Goal: Find specific page/section: Find specific page/section

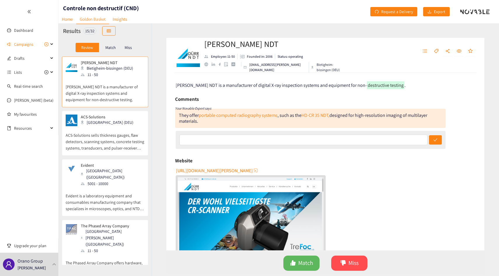
click at [112, 47] on p "Match" at bounding box center [110, 47] width 11 height 5
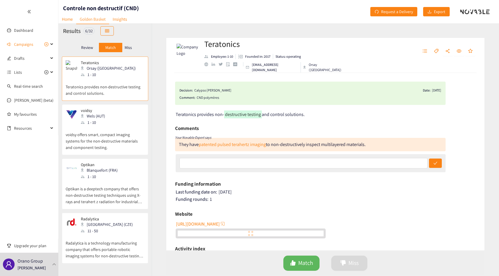
click at [130, 47] on p "Miss" at bounding box center [128, 47] width 7 height 5
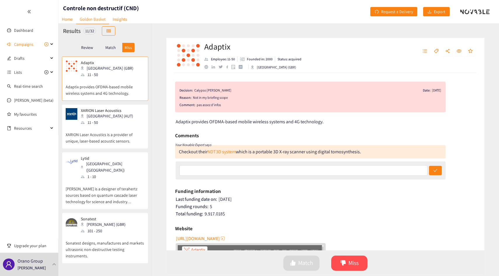
click at [111, 43] on div "Match" at bounding box center [110, 47] width 23 height 9
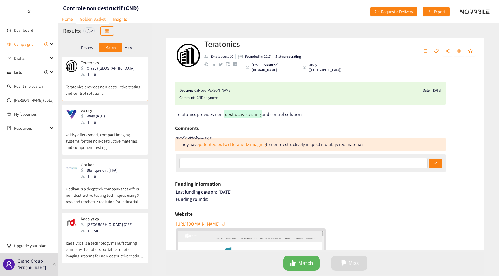
click at [127, 52] on div "Miss" at bounding box center [128, 47] width 12 height 9
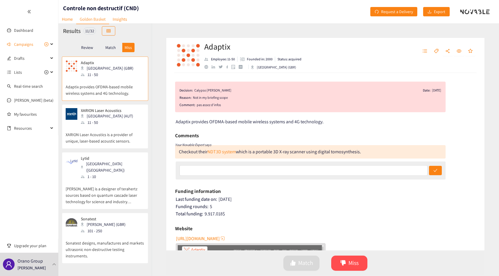
click at [83, 44] on div "Review" at bounding box center [87, 47] width 23 height 9
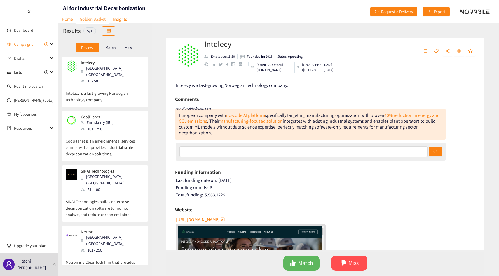
click at [108, 132] on p "CoolPlanet is an environmental services company that provides industrial-scale …" at bounding box center [105, 144] width 79 height 25
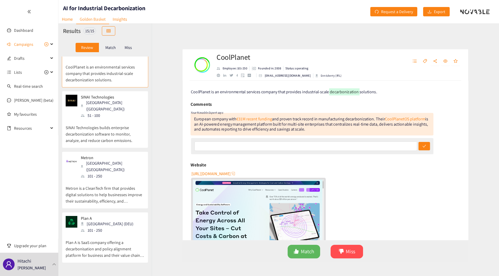
scroll to position [75, 0]
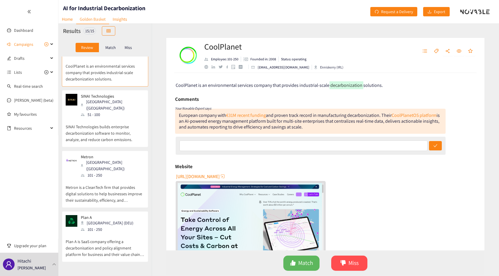
click at [108, 127] on p "SINAI Technologies builds enterprise decarbonization software to monitor, analy…" at bounding box center [105, 130] width 79 height 25
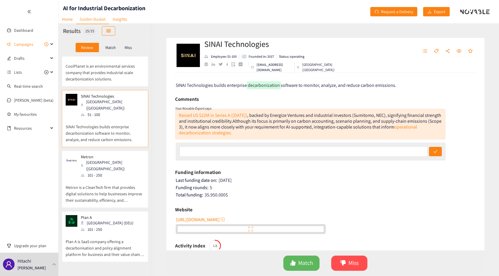
click at [102, 179] on p "Metron is a CleanTech firm that provides digital solutions to help businesses i…" at bounding box center [105, 191] width 79 height 25
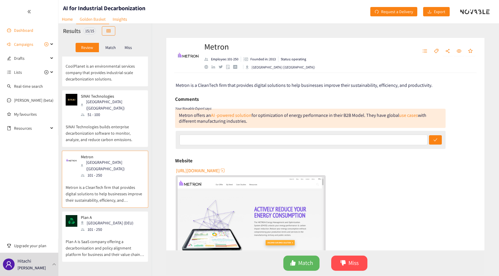
click at [33, 30] on link "Dashboard" at bounding box center [23, 30] width 19 height 5
